Goal: Information Seeking & Learning: Find contact information

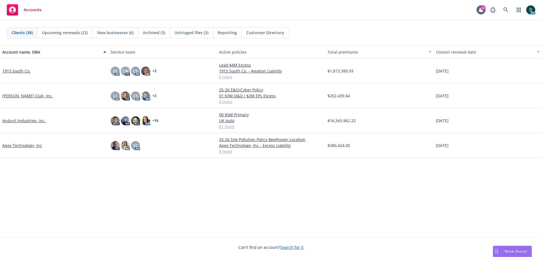
click at [34, 9] on span "Accounts" at bounding box center [33, 10] width 18 height 5
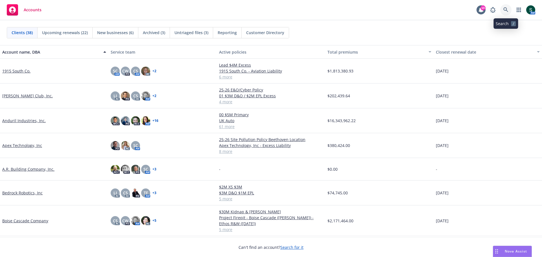
click at [361, 8] on icon at bounding box center [505, 9] width 5 height 5
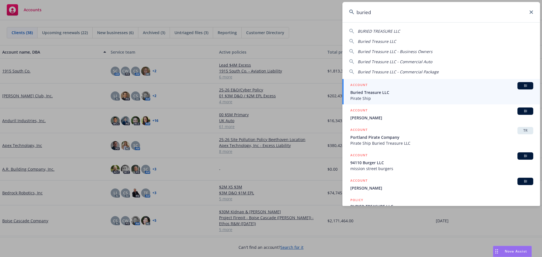
type input "buried"
click at [361, 92] on span "Buried Treasure LLC" at bounding box center [441, 92] width 183 height 6
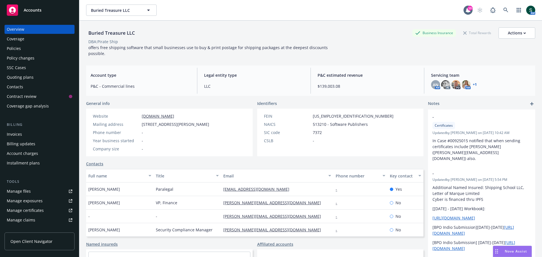
click at [21, 49] on div "Policies" at bounding box center [39, 48] width 65 height 9
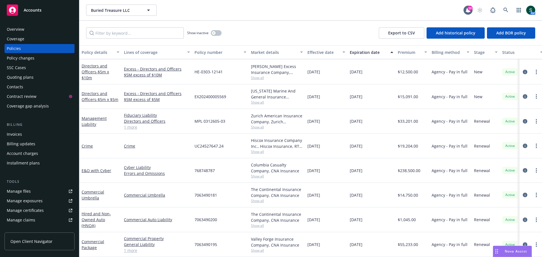
scroll to position [141, 0]
click at [33, 2] on div "Accounts" at bounding box center [39, 9] width 79 height 18
click at [36, 6] on div "Accounts" at bounding box center [39, 10] width 65 height 11
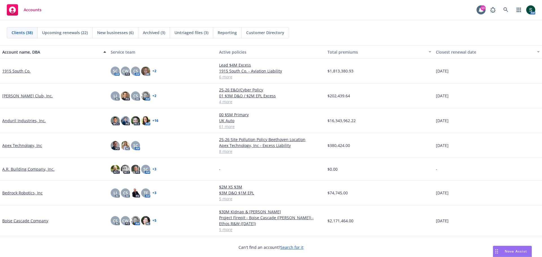
click at [25, 146] on link "Apex Technology, Inc" at bounding box center [22, 145] width 40 height 6
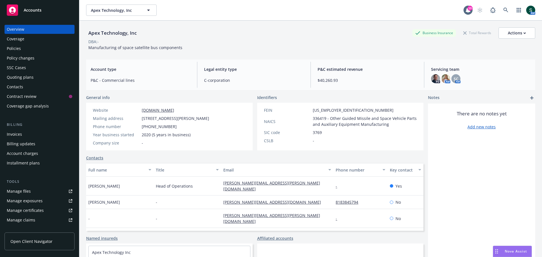
click at [20, 47] on div "Policies" at bounding box center [14, 48] width 14 height 9
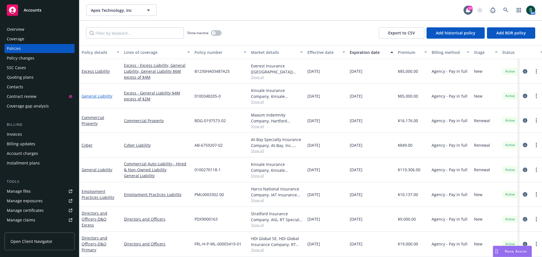
click at [100, 96] on link "General Liability" at bounding box center [97, 95] width 31 height 5
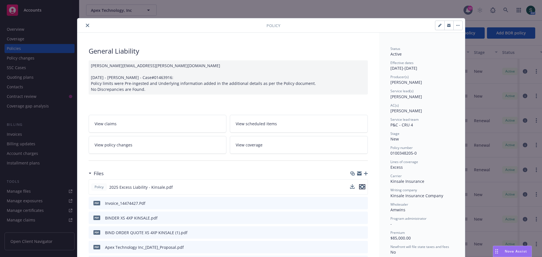
click at [360, 178] on icon "preview file" at bounding box center [361, 187] width 5 height 4
click at [361, 178] on button "preview file" at bounding box center [362, 186] width 6 height 5
click at [88, 26] on button "close" at bounding box center [87, 25] width 7 height 7
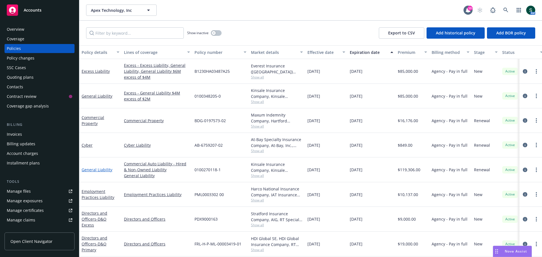
click at [93, 171] on link "General Liability" at bounding box center [97, 169] width 31 height 5
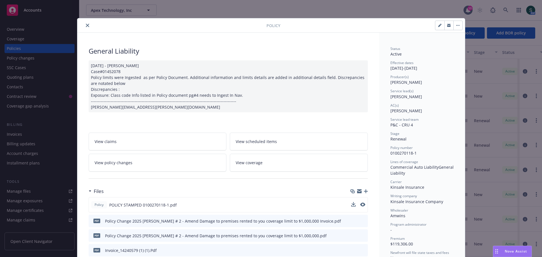
click at [361, 178] on div "Policy POLICY STAMPED 0100270118-1.pdf" at bounding box center [228, 204] width 279 height 15
click at [360, 178] on icon "preview file" at bounding box center [361, 205] width 5 height 4
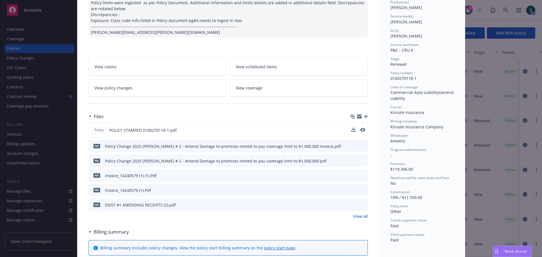
scroll to position [85, 0]
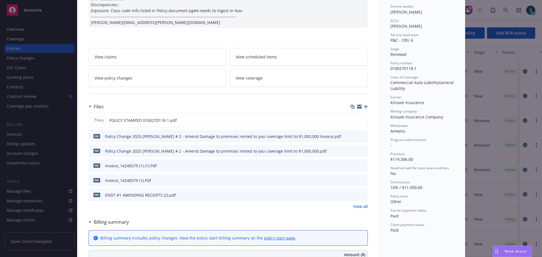
click at [361, 178] on icon "preview file" at bounding box center [362, 195] width 5 height 4
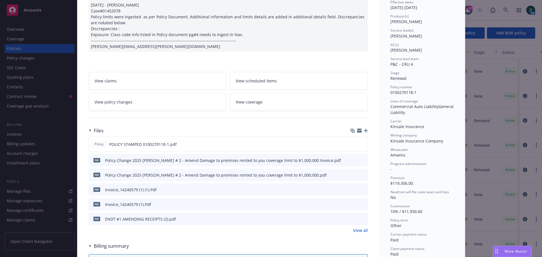
scroll to position [113, 0]
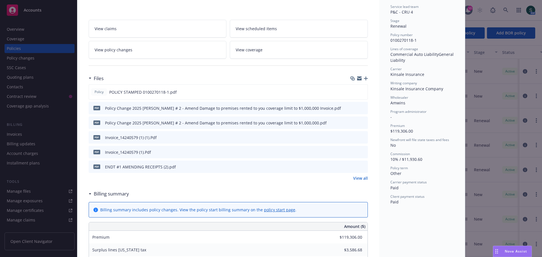
click at [360, 94] on button at bounding box center [362, 92] width 5 height 6
click at [359, 93] on icon "preview file" at bounding box center [361, 92] width 5 height 4
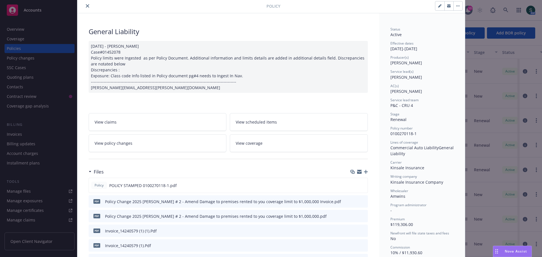
scroll to position [0, 0]
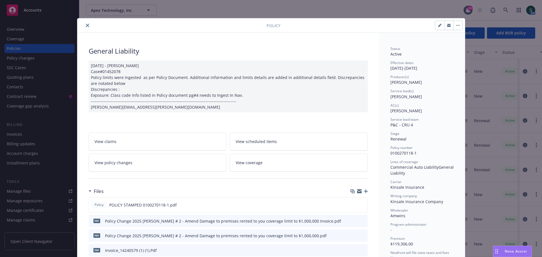
click at [86, 26] on icon "close" at bounding box center [87, 25] width 3 height 3
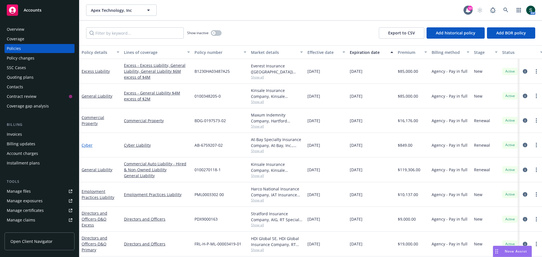
click at [89, 146] on link "Cyber" at bounding box center [87, 144] width 11 height 5
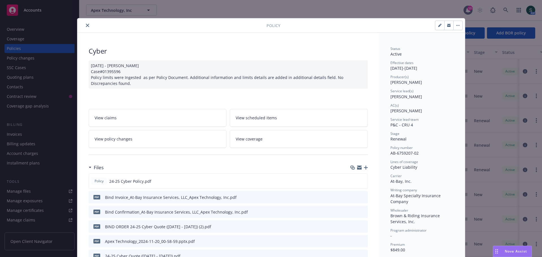
click at [86, 24] on icon "close" at bounding box center [87, 25] width 3 height 3
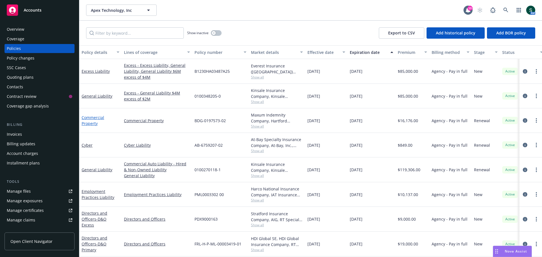
click at [87, 120] on link "Commercial Property" at bounding box center [93, 120] width 23 height 11
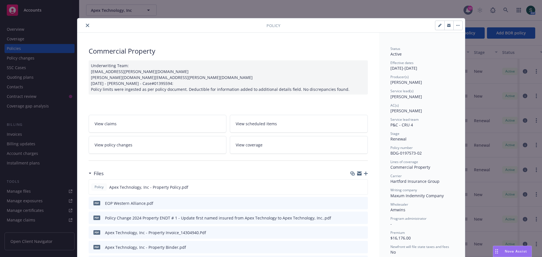
click at [85, 28] on button "close" at bounding box center [87, 25] width 7 height 7
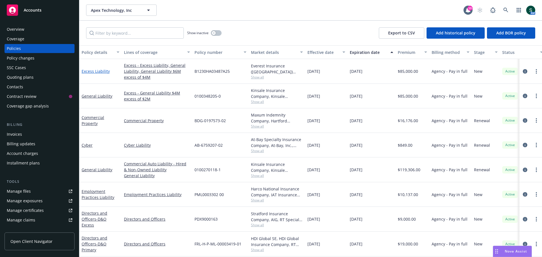
click at [98, 74] on link "Excess Liability" at bounding box center [96, 71] width 28 height 5
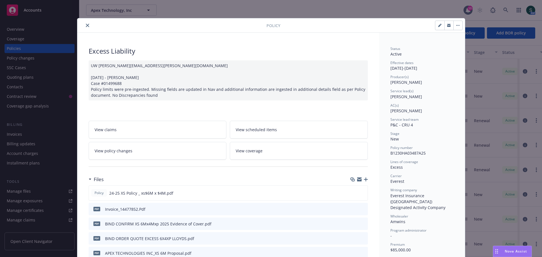
click at [86, 25] on icon "close" at bounding box center [87, 25] width 3 height 3
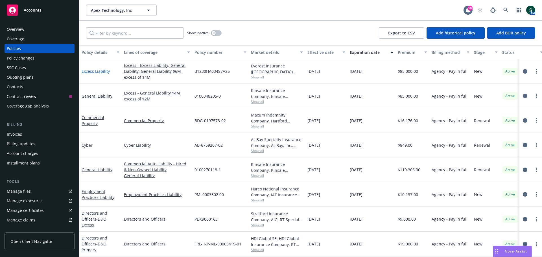
click at [90, 72] on link "Excess Liability" at bounding box center [96, 71] width 28 height 5
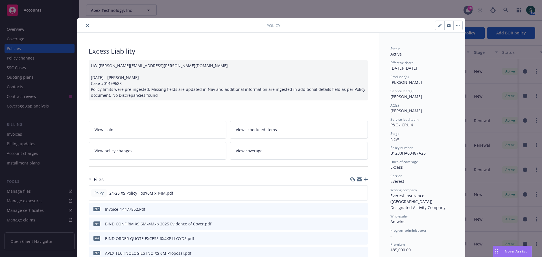
scroll to position [17, 0]
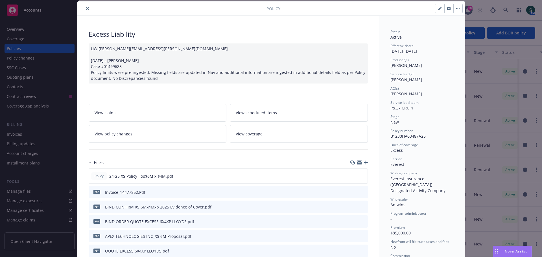
click at [86, 9] on icon "close" at bounding box center [87, 8] width 3 height 3
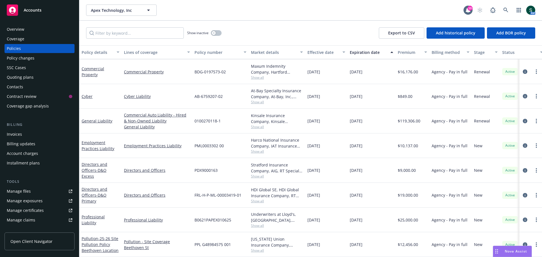
scroll to position [51, 0]
click at [86, 94] on link "Cyber" at bounding box center [87, 96] width 11 height 5
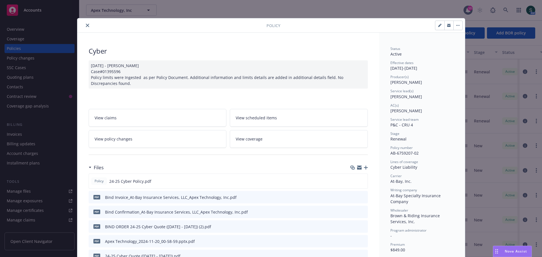
scroll to position [17, 0]
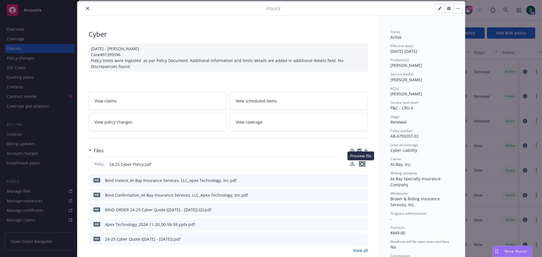
click at [360, 162] on icon "preview file" at bounding box center [361, 164] width 5 height 4
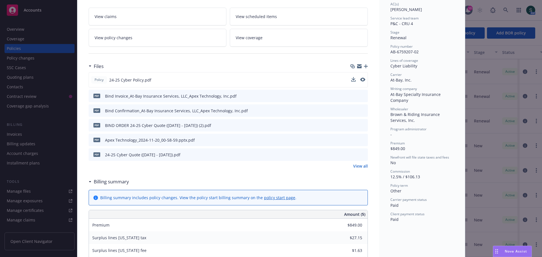
scroll to position [102, 0]
click at [358, 168] on link "View all" at bounding box center [360, 166] width 15 height 6
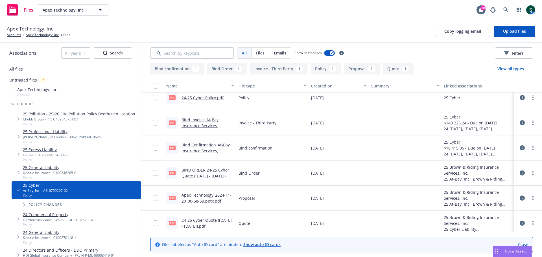
scroll to position [11, 0]
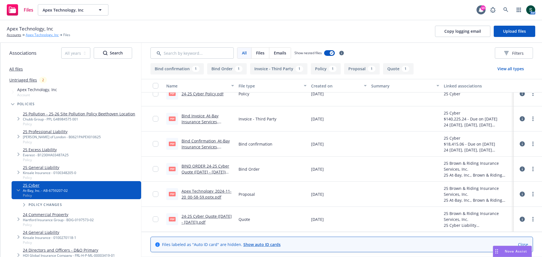
click at [33, 34] on link "Apex Technology, Inc" at bounding box center [42, 34] width 33 height 5
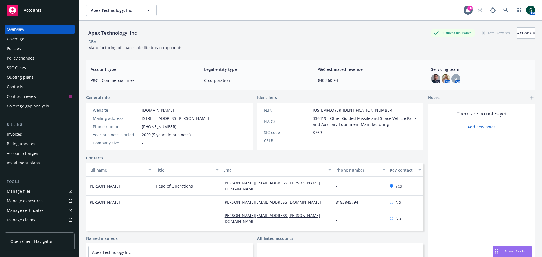
click at [25, 48] on div "Policies" at bounding box center [39, 48] width 65 height 9
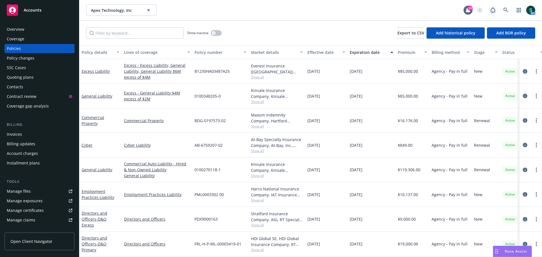
scroll to position [51, 0]
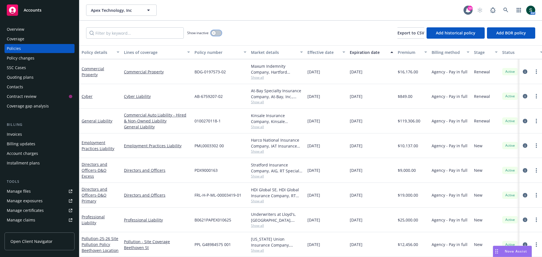
click at [217, 32] on button "button" at bounding box center [216, 33] width 11 height 6
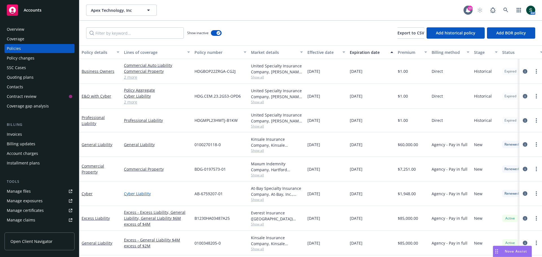
click at [132, 196] on link "Cyber Liability" at bounding box center [157, 194] width 66 height 6
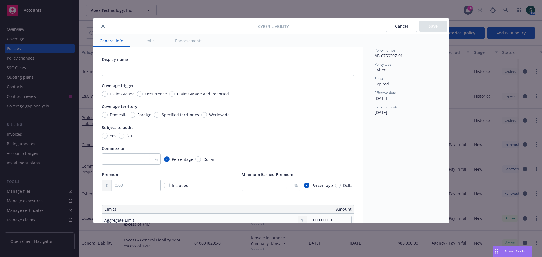
click at [104, 25] on icon "close" at bounding box center [102, 26] width 3 height 3
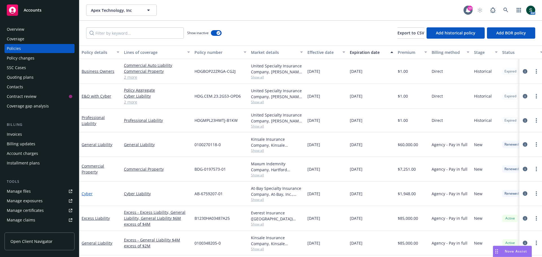
click at [88, 194] on link "Cyber" at bounding box center [87, 193] width 11 height 5
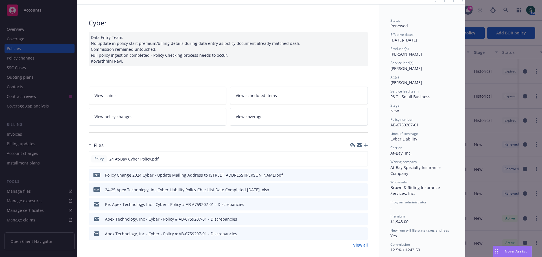
scroll to position [56, 0]
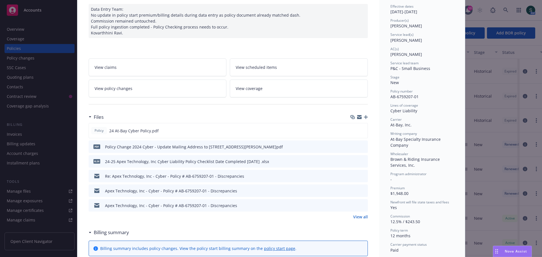
click at [360, 216] on link "View all" at bounding box center [360, 217] width 15 height 6
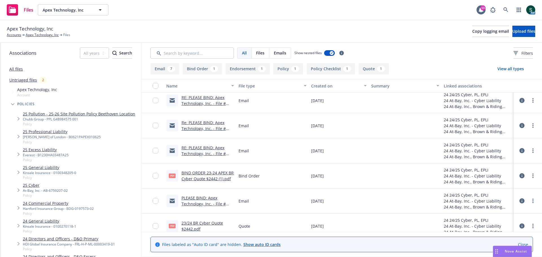
scroll to position [160, 0]
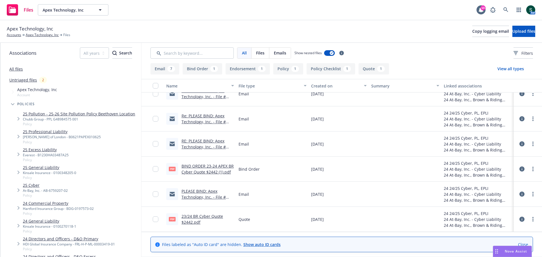
click at [201, 219] on div "23/24 BR Cyber Quote $2442.pdf" at bounding box center [207, 219] width 52 height 12
click at [190, 216] on link "23/24 BR Cyber Quote $2442.pdf" at bounding box center [201, 219] width 41 height 11
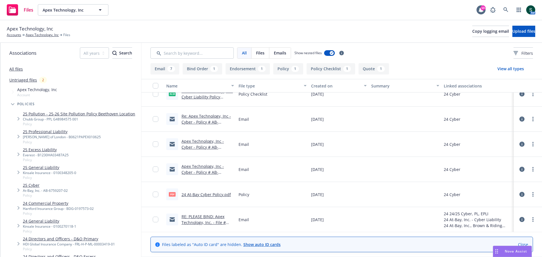
scroll to position [19, 0]
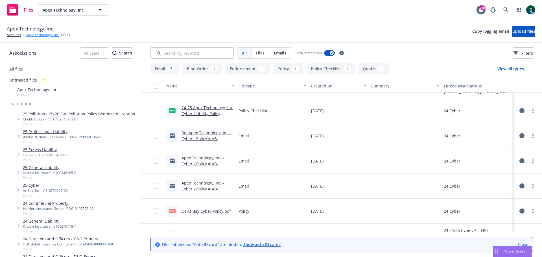
click at [35, 37] on link "Apex Technology, Inc" at bounding box center [42, 34] width 33 height 5
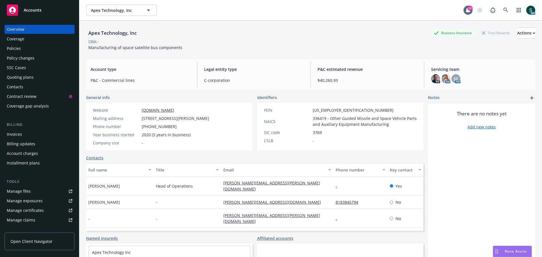
click at [23, 77] on div "Quoting plans" at bounding box center [20, 77] width 27 height 9
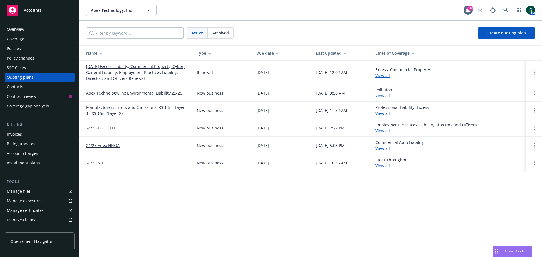
click at [390, 133] on link "View all" at bounding box center [382, 130] width 14 height 5
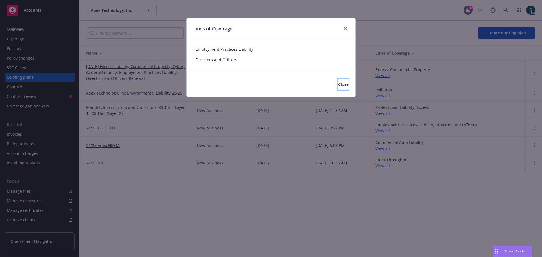
click at [338, 85] on button "Close" at bounding box center [343, 84] width 10 height 11
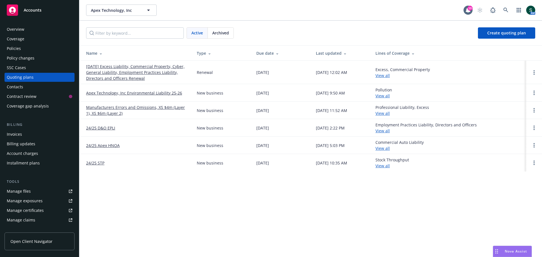
click at [385, 132] on link "View all" at bounding box center [382, 130] width 14 height 5
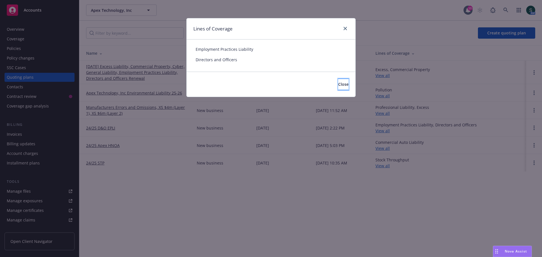
click at [340, 85] on button "Close" at bounding box center [343, 84] width 10 height 11
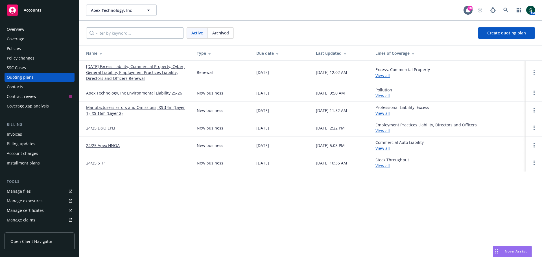
click at [37, 189] on link "Manage files" at bounding box center [40, 191] width 70 height 9
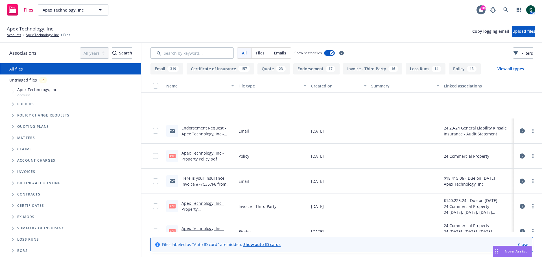
scroll to position [7220, 0]
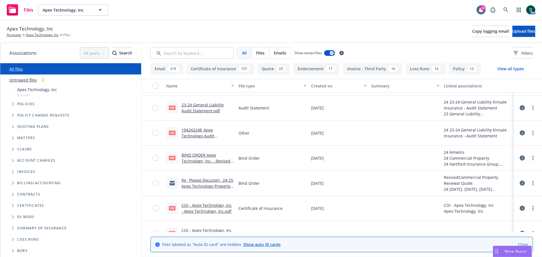
click at [202, 105] on link "23-24 General Liability Audit Statement.pdf" at bounding box center [202, 107] width 42 height 11
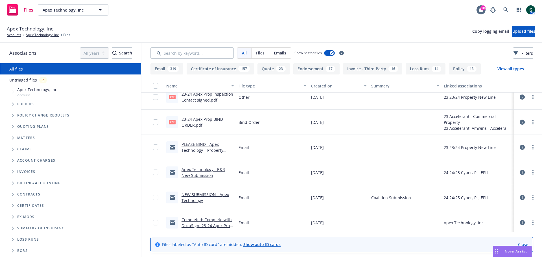
scroll to position [13200, 0]
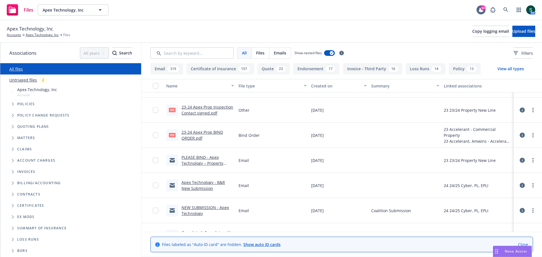
click at [191, 209] on link "NEW SUBMISSION - Apex Technology" at bounding box center [204, 210] width 47 height 11
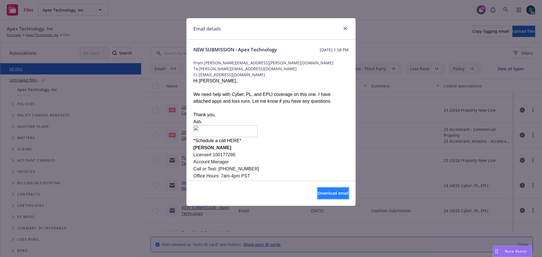
click at [334, 196] on button "Download email" at bounding box center [332, 193] width 31 height 11
click at [347, 27] on link "close" at bounding box center [345, 28] width 7 height 7
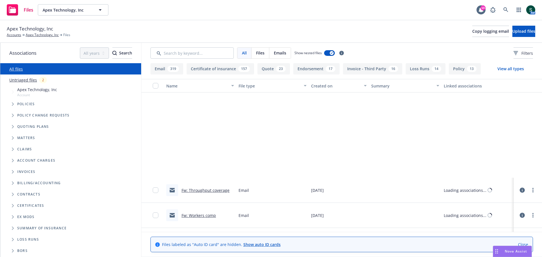
scroll to position [11423, 0]
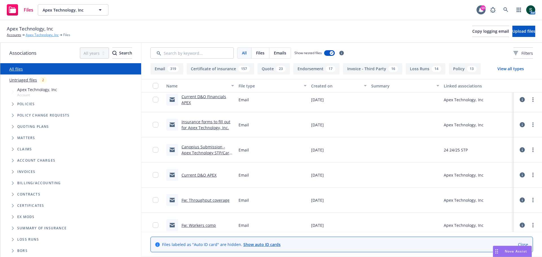
click at [43, 34] on link "Apex Technology, Inc" at bounding box center [42, 34] width 33 height 5
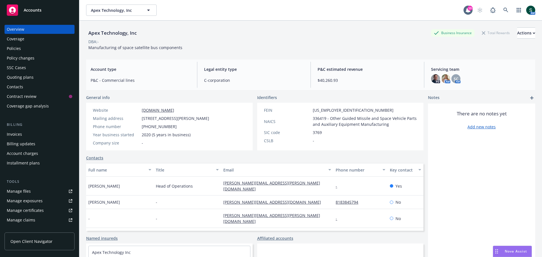
click at [21, 50] on div "Policies" at bounding box center [39, 48] width 65 height 9
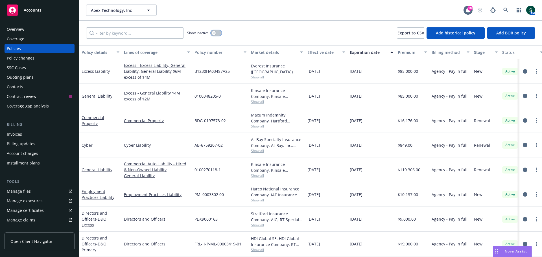
click at [219, 33] on button "button" at bounding box center [216, 33] width 11 height 6
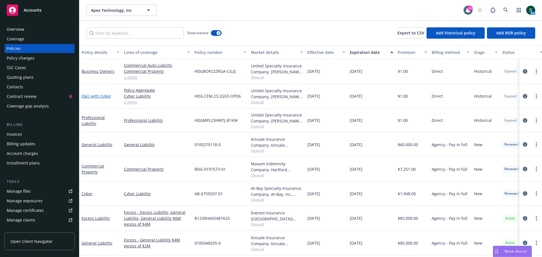
click at [90, 98] on link "E&O with Cyber" at bounding box center [97, 95] width 30 height 5
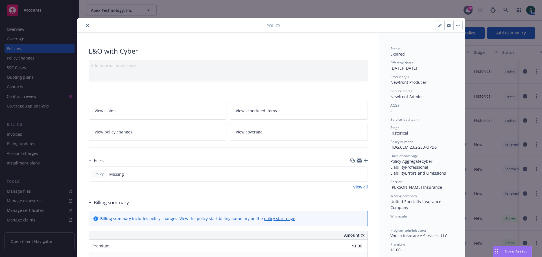
click at [84, 25] on button "close" at bounding box center [87, 25] width 7 height 7
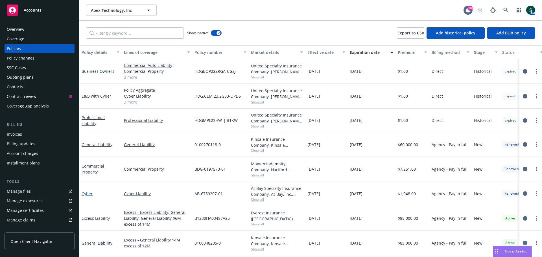
click at [84, 194] on link "Cyber" at bounding box center [87, 193] width 11 height 5
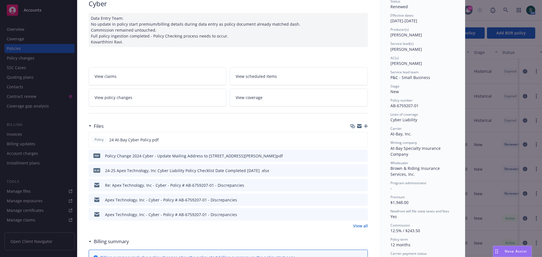
scroll to position [56, 0]
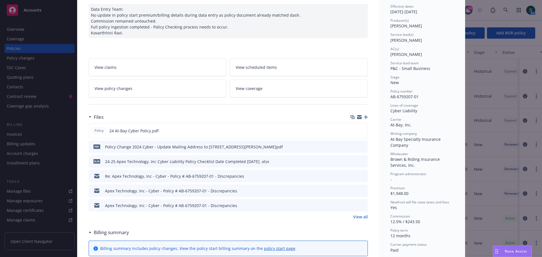
click at [357, 217] on link "View all" at bounding box center [360, 217] width 15 height 6
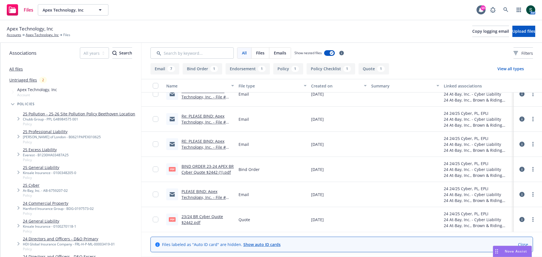
scroll to position [160, 0]
click at [200, 217] on link "23/24 BR Cyber Quote $2442.pdf" at bounding box center [201, 219] width 41 height 11
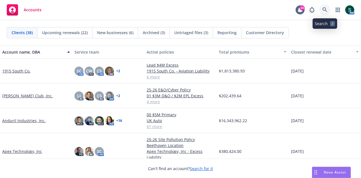
click at [325, 10] on icon at bounding box center [324, 9] width 5 height 5
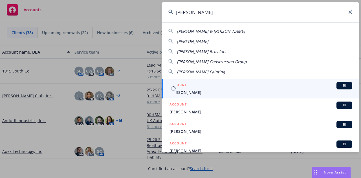
type input "[PERSON_NAME]"
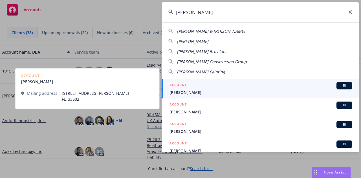
click at [209, 92] on span "[PERSON_NAME]" at bounding box center [261, 92] width 183 height 6
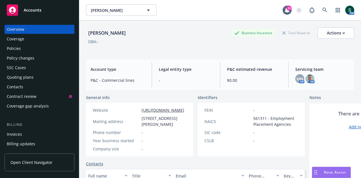
click at [24, 45] on div "Policies" at bounding box center [39, 48] width 65 height 9
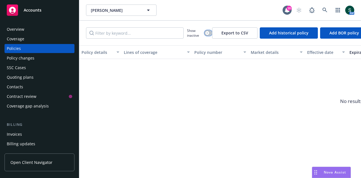
click at [209, 35] on button "button" at bounding box center [208, 33] width 8 height 6
click at [204, 33] on button "button" at bounding box center [208, 33] width 8 height 6
click at [17, 27] on div "Overview" at bounding box center [15, 29] width 17 height 9
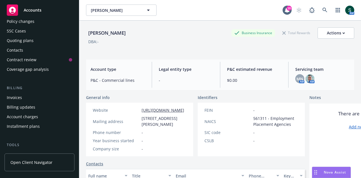
scroll to position [28, 0]
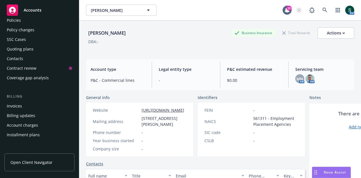
click at [28, 49] on div "Quoting plans" at bounding box center [20, 49] width 27 height 9
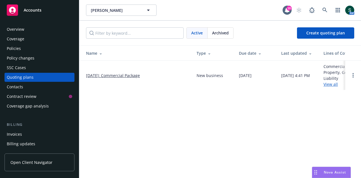
click at [113, 76] on link "09/30/2025: Commercial Package" at bounding box center [113, 75] width 54 height 6
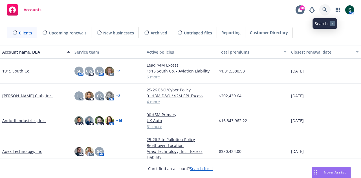
click at [324, 9] on icon at bounding box center [324, 9] width 5 height 5
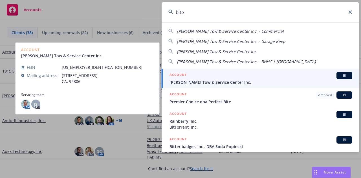
type input "bite"
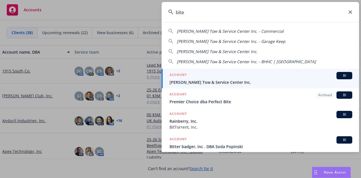
click at [232, 79] on span "[PERSON_NAME] Tow & Service Center Inc." at bounding box center [261, 82] width 183 height 6
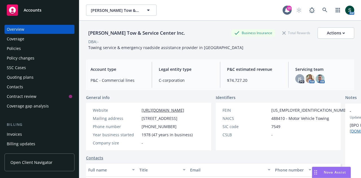
click at [17, 49] on div "Policies" at bounding box center [14, 48] width 14 height 9
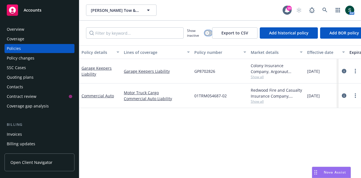
click at [206, 32] on icon "button" at bounding box center [207, 33] width 2 height 2
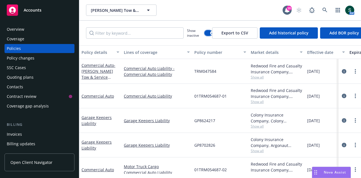
scroll to position [12, 0]
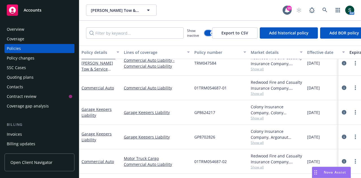
click at [208, 34] on button "button" at bounding box center [208, 33] width 8 height 6
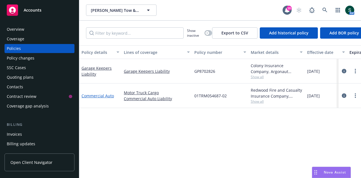
click at [109, 97] on link "Commercial Auto" at bounding box center [98, 95] width 32 height 5
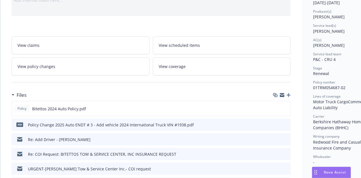
scroll to position [85, 0]
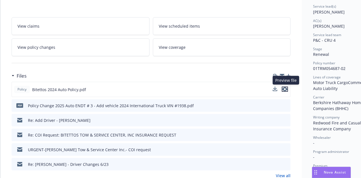
click at [284, 88] on icon "preview file" at bounding box center [284, 89] width 5 height 4
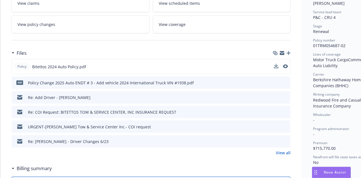
scroll to position [113, 0]
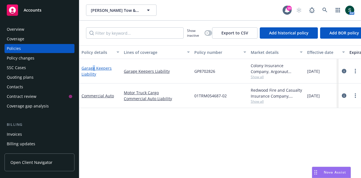
click at [92, 66] on div "Garage Keepers Liability" at bounding box center [100, 71] width 42 height 25
click at [91, 69] on link "Garage Keepers Liability" at bounding box center [97, 70] width 30 height 11
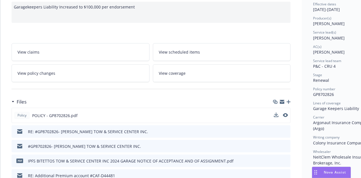
scroll to position [56, 0]
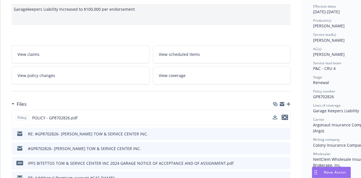
click at [287, 116] on icon "preview file" at bounding box center [284, 117] width 5 height 4
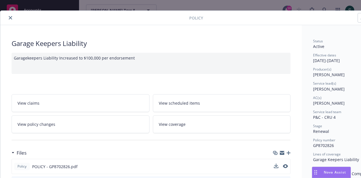
scroll to position [0, 0]
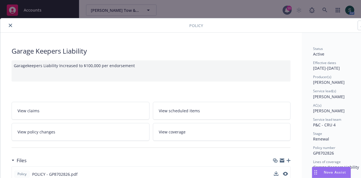
click at [9, 27] on button "close" at bounding box center [10, 25] width 7 height 7
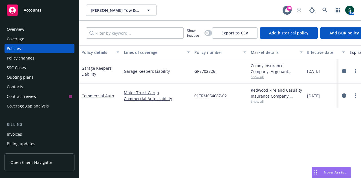
click at [38, 51] on div "Policies" at bounding box center [39, 48] width 65 height 9
click at [32, 8] on span "Accounts" at bounding box center [33, 10] width 18 height 5
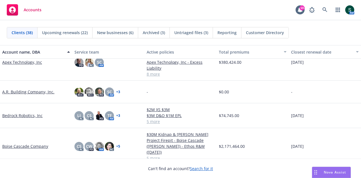
scroll to position [56, 0]
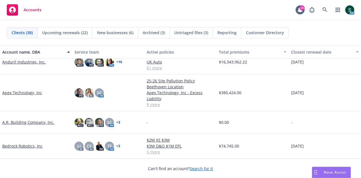
click at [25, 93] on link "Apex Technology, Inc" at bounding box center [22, 93] width 40 height 6
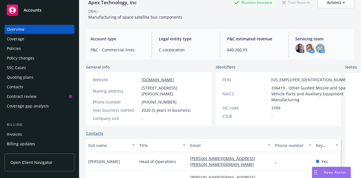
scroll to position [85, 0]
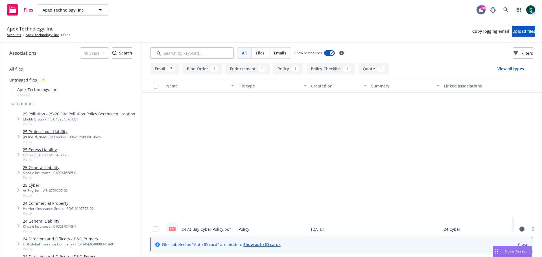
scroll to position [160, 0]
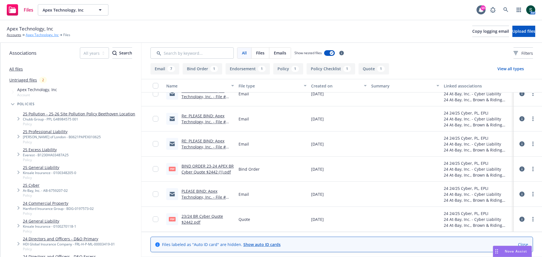
click at [36, 36] on link "Apex Technology, Inc" at bounding box center [42, 34] width 33 height 5
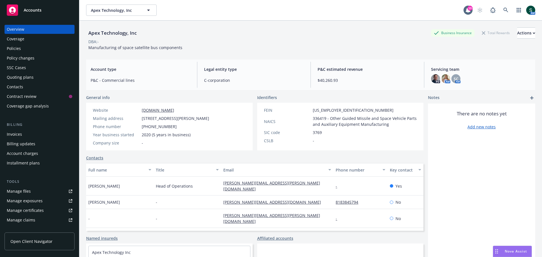
click at [19, 45] on div "Policies" at bounding box center [14, 48] width 14 height 9
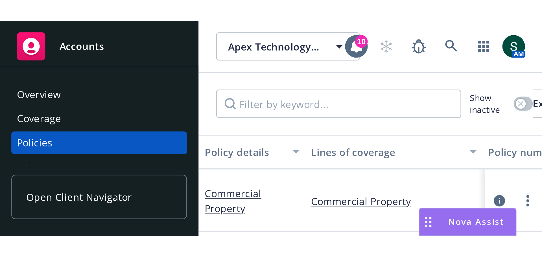
scroll to position [50, 0]
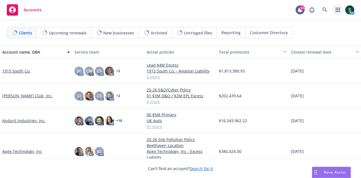
click at [338, 12] on icon "button" at bounding box center [338, 10] width 4 height 5
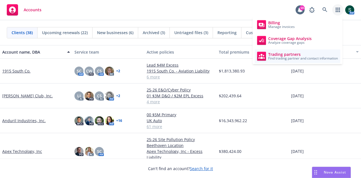
click at [296, 57] on span "Find trading partner and contact information" at bounding box center [303, 58] width 70 height 3
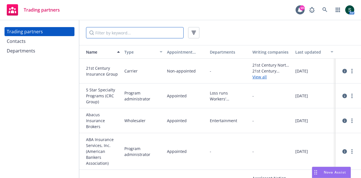
click at [106, 34] on input "Filter by keyword..." at bounding box center [135, 32] width 98 height 11
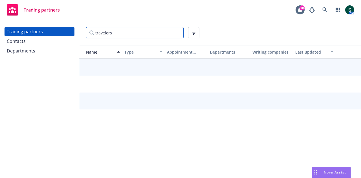
type input "travelers"
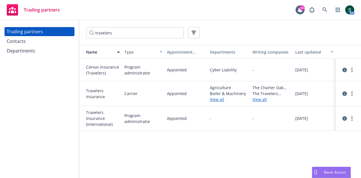
click at [103, 66] on span "Corvus Insurance (Travelers)" at bounding box center [103, 70] width 34 height 12
click at [352, 71] on circle "more" at bounding box center [351, 71] width 1 height 1
click at [338, 82] on link "View contacts" at bounding box center [323, 81] width 63 height 11
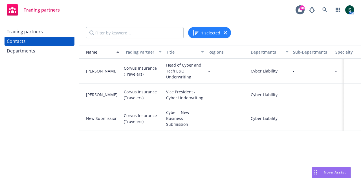
click at [20, 41] on div "Contacts" at bounding box center [16, 41] width 19 height 9
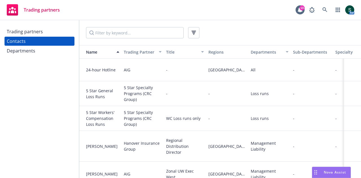
click at [21, 49] on div "Departments" at bounding box center [21, 50] width 28 height 9
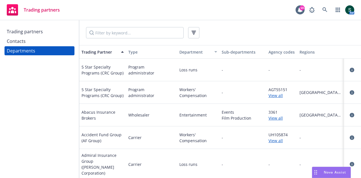
click at [21, 32] on div "Trading partners" at bounding box center [25, 31] width 36 height 9
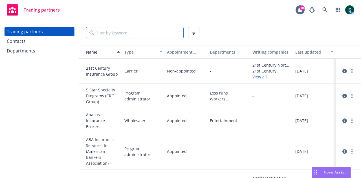
click at [104, 33] on input "Filter by keyword..." at bounding box center [135, 32] width 98 height 11
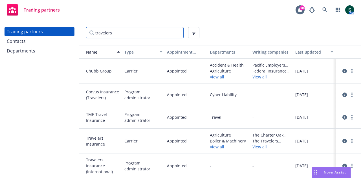
type input "travelers"
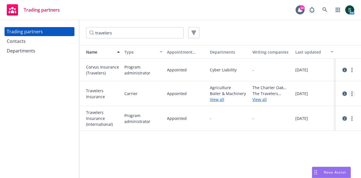
click at [354, 92] on link "more" at bounding box center [352, 93] width 7 height 7
click at [333, 106] on link "View contacts" at bounding box center [323, 104] width 63 height 11
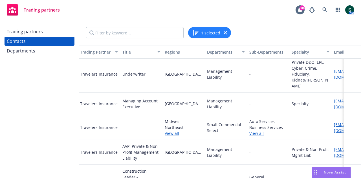
scroll to position [85, 0]
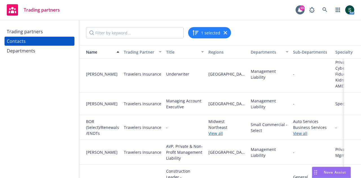
click at [215, 130] on link "View all" at bounding box center [227, 133] width 38 height 6
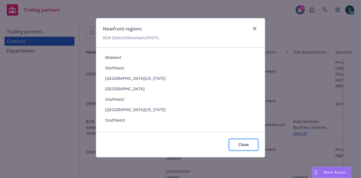
click at [243, 145] on span "Close" at bounding box center [243, 144] width 10 height 5
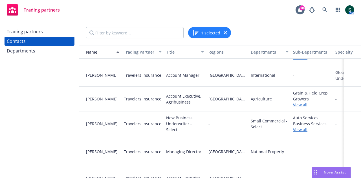
scroll to position [254, 0]
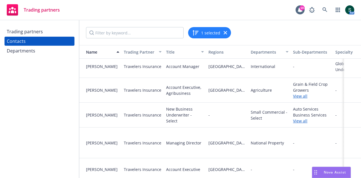
click at [40, 31] on div "Trading partners" at bounding box center [25, 31] width 36 height 9
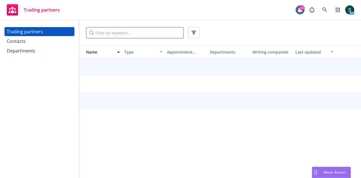
click at [113, 32] on input "Filter by keyword..." at bounding box center [135, 32] width 98 height 11
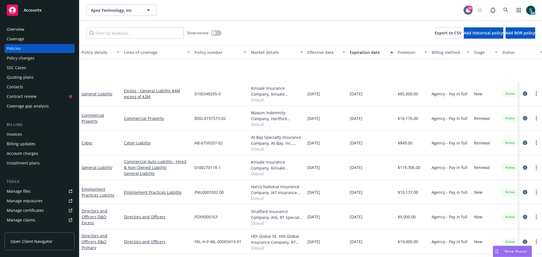
scroll to position [50, 0]
